Goal: Information Seeking & Learning: Learn about a topic

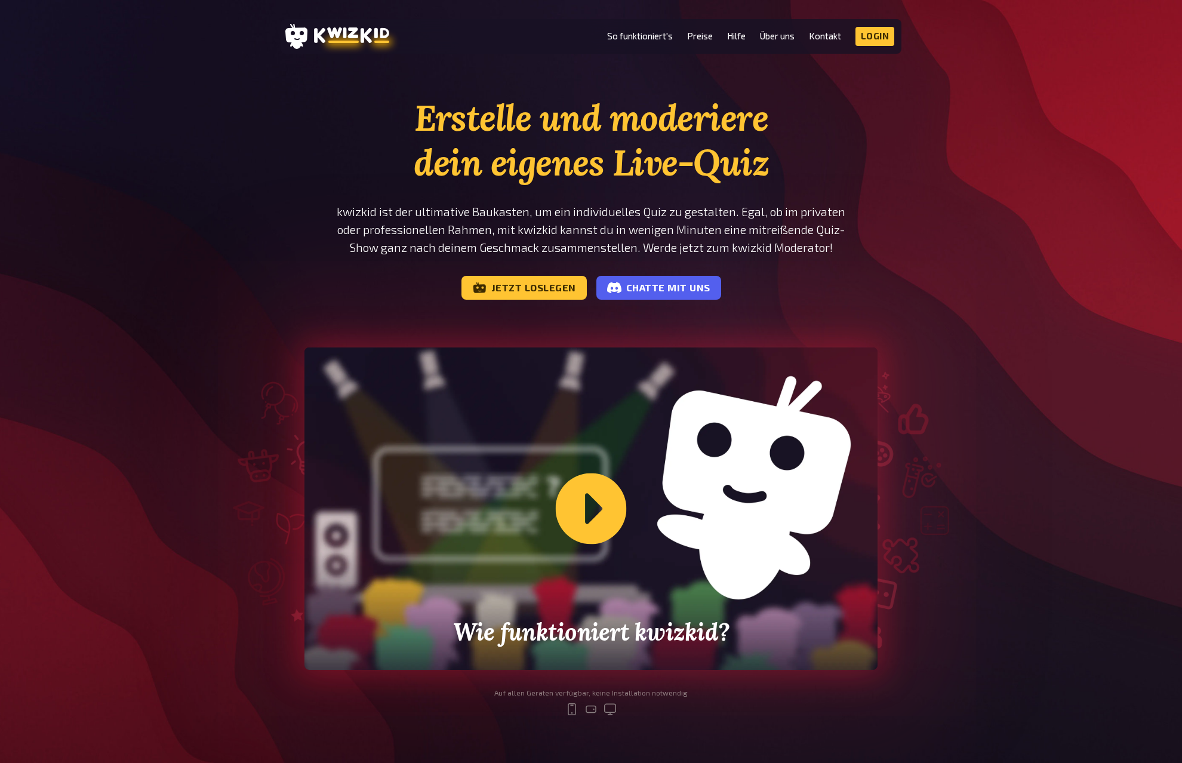
click at [764, 469] on div "Wie funktioniert kwizkid?" at bounding box center [591, 509] width 573 height 322
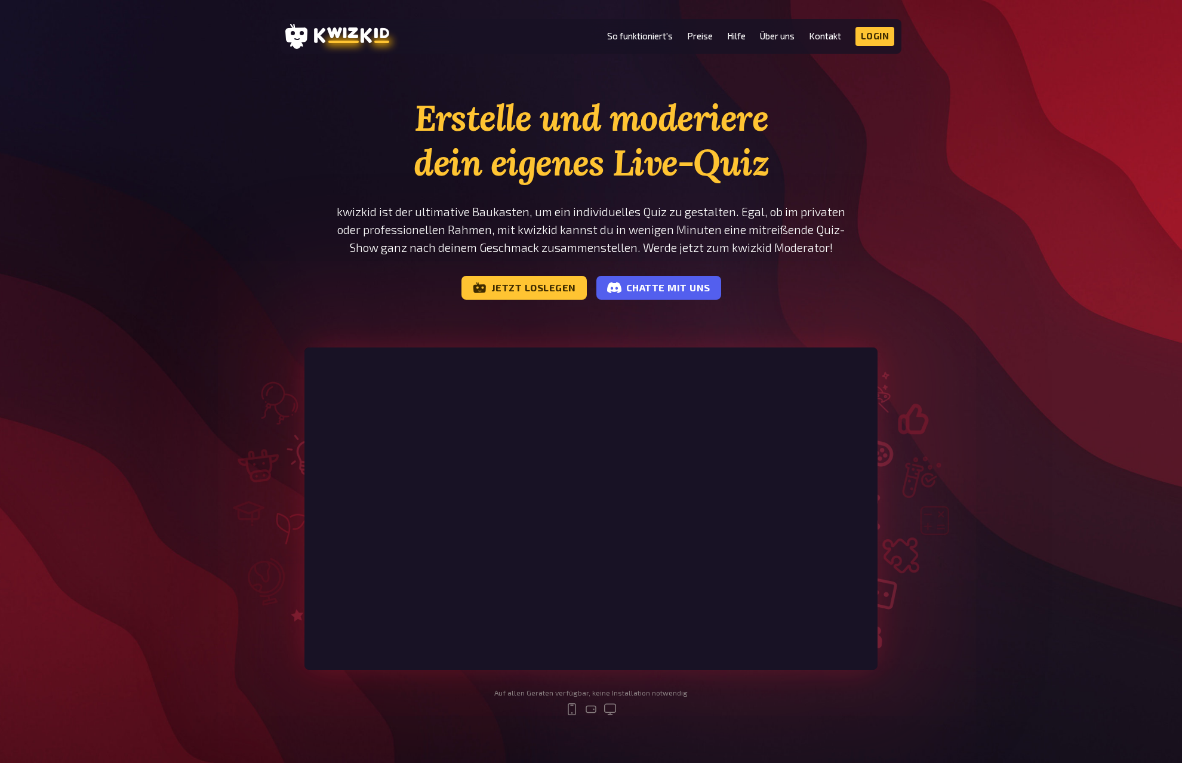
click at [1018, 450] on div "Erstelle und moderiere dein eigenes Live-Quiz kwizkid ist der ultimative Baukas…" at bounding box center [591, 416] width 1182 height 640
click at [1077, 623] on div "Erstelle und moderiere dein eigenes Live-Quiz kwizkid ist der ultimative Baukas…" at bounding box center [591, 416] width 1182 height 640
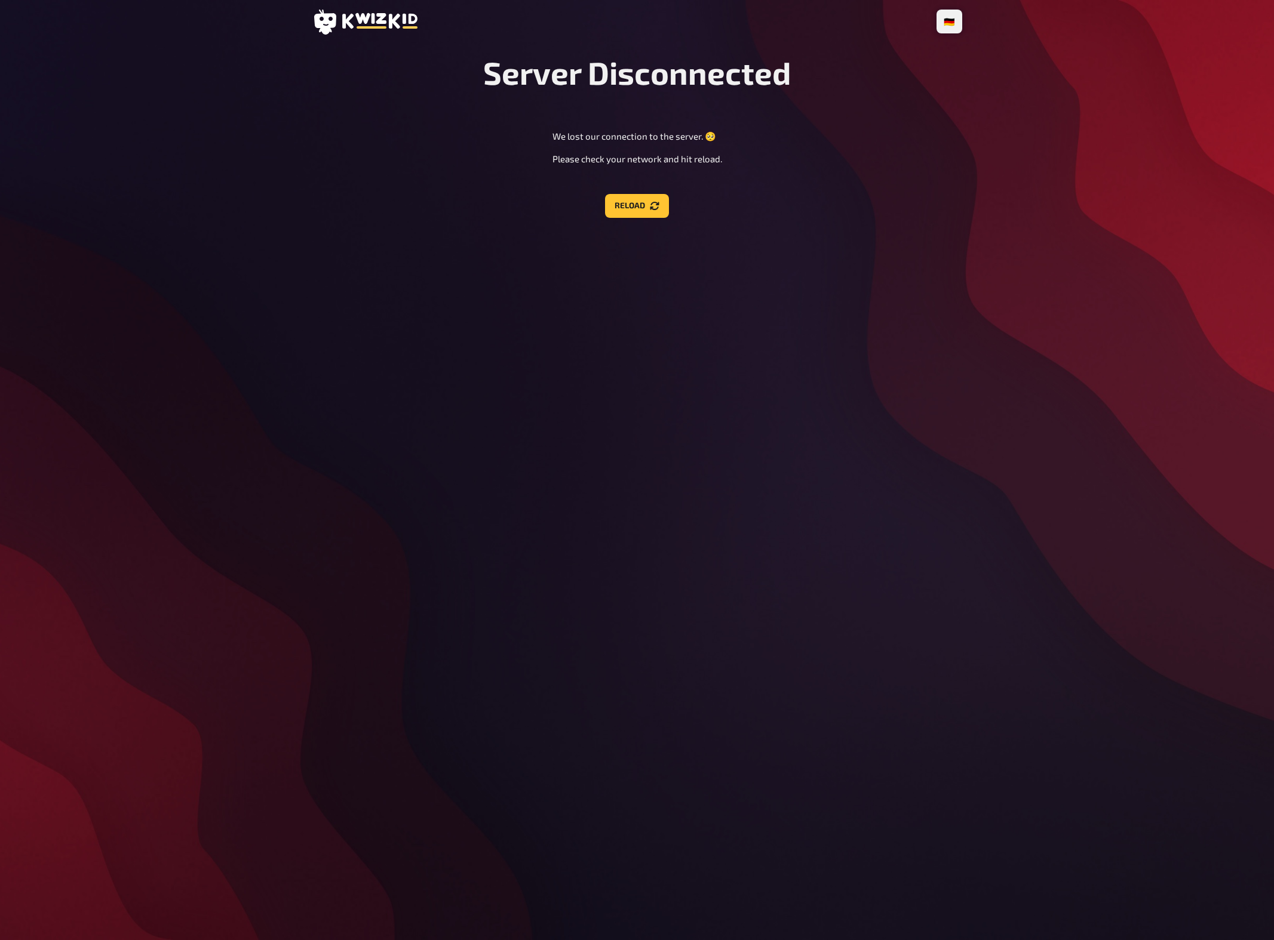
click at [730, 356] on div "🇩🇪 Deutsch 🇬🇧 English 🇳🇱 Nederlands Server Disconnected We lost our connection …" at bounding box center [637, 470] width 669 height 940
click at [964, 257] on div "🇩🇪 Deutsch 🇬🇧 English 🇳🇱 Nederlands Server Disconnected We lost our connection …" at bounding box center [637, 470] width 669 height 940
